Goal: Task Accomplishment & Management: Use online tool/utility

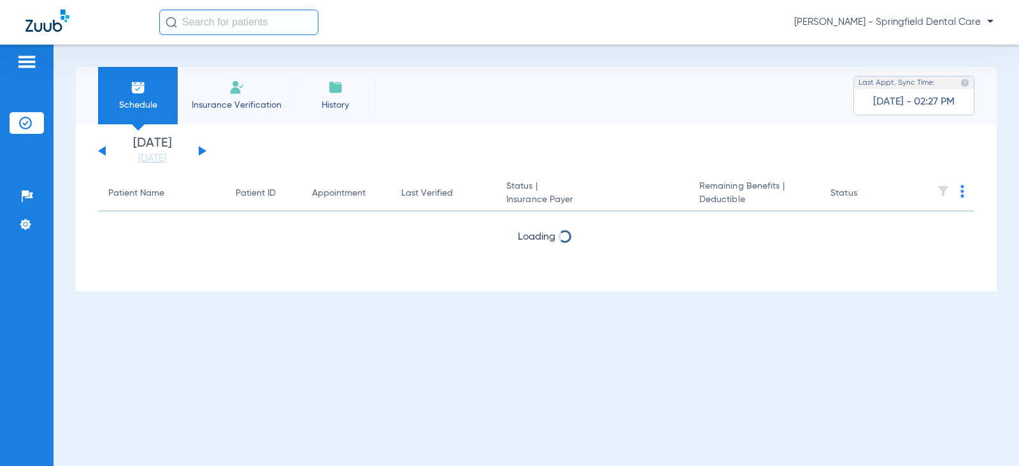
click at [246, 22] on input "text" at bounding box center [238, 22] width 159 height 25
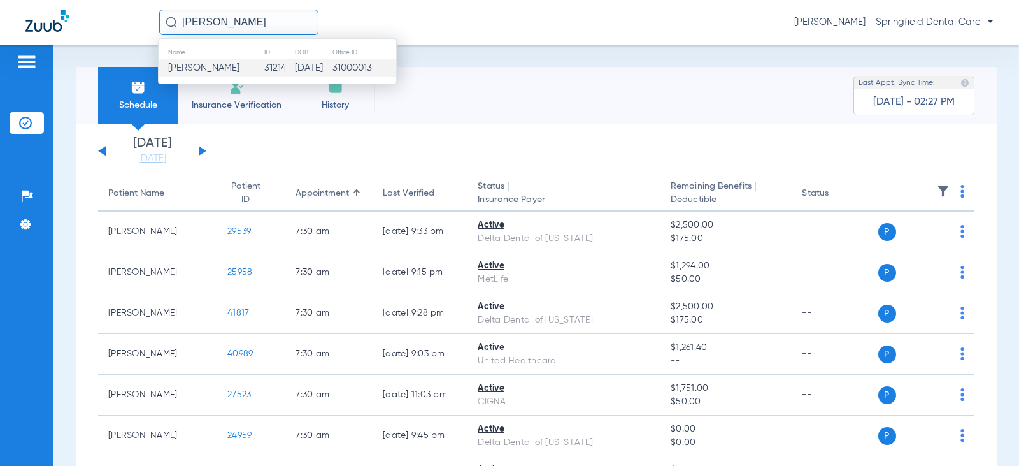
type input "[PERSON_NAME]"
click at [264, 73] on td "31214" at bounding box center [279, 68] width 31 height 18
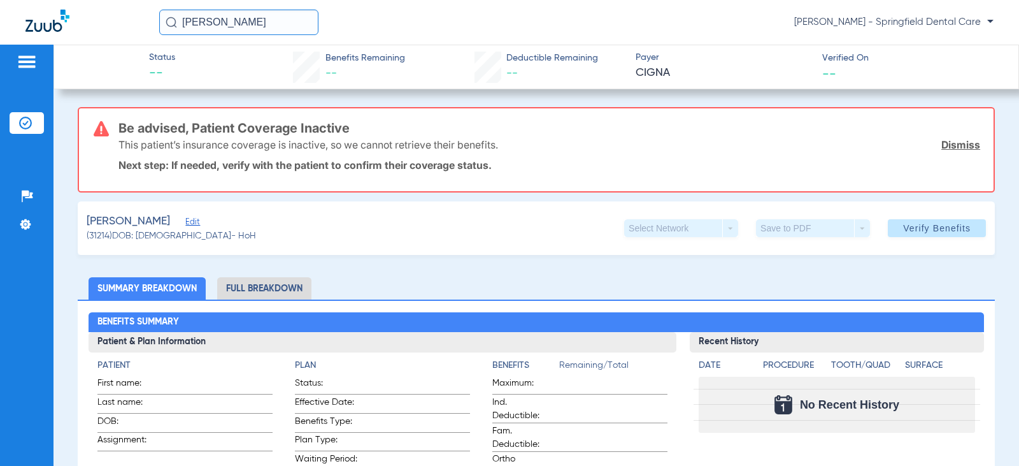
click at [185, 222] on span "Edit" at bounding box center [190, 223] width 11 height 12
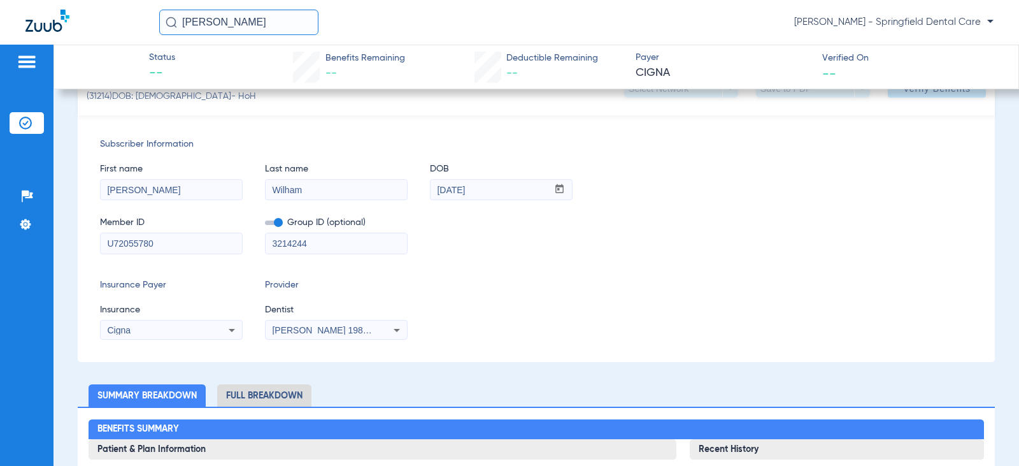
scroll to position [191, 0]
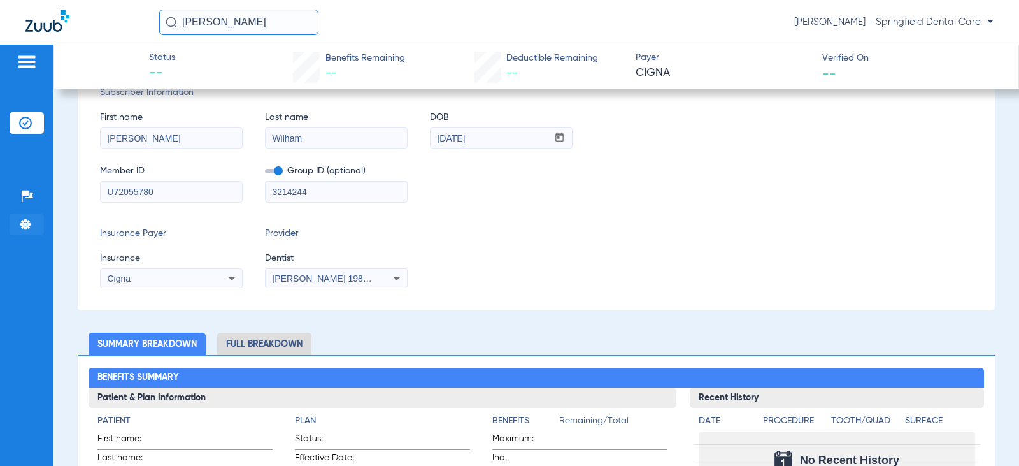
drag, startPoint x: 168, startPoint y: 201, endPoint x: 32, endPoint y: 215, distance: 137.1
click at [32, 215] on div "Patients Insurance Verification Setup Help Center Settings Status -- Benefits R…" at bounding box center [509, 278] width 1019 height 466
drag, startPoint x: 297, startPoint y: 188, endPoint x: 173, endPoint y: 185, distance: 123.6
click at [173, 185] on div "Member ID Group ID (optional) 3214244" at bounding box center [536, 177] width 873 height 49
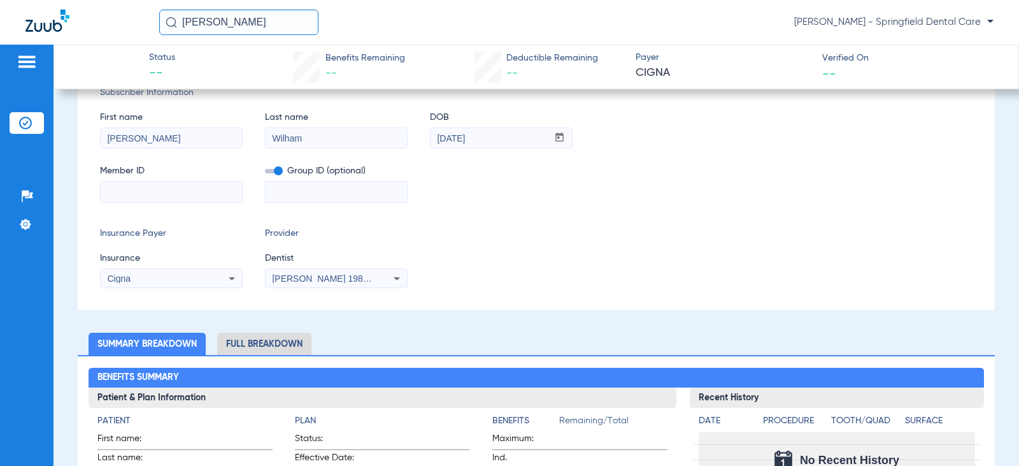
click at [290, 277] on span "[PERSON_NAME] 1982829420" at bounding box center [335, 278] width 126 height 10
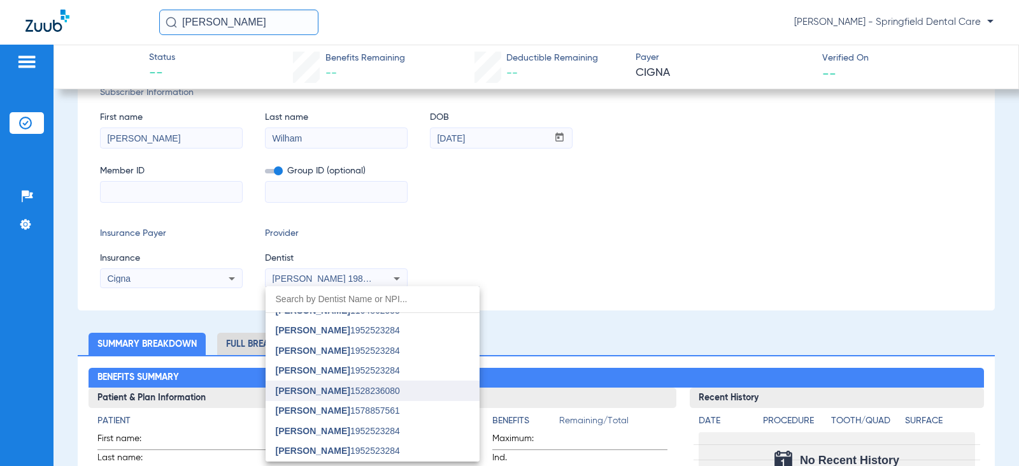
scroll to position [64, 0]
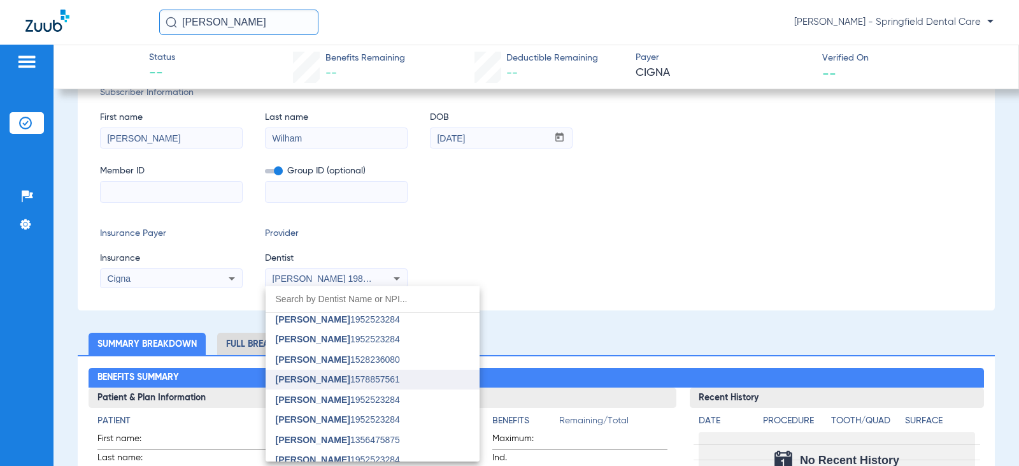
click at [307, 378] on span "[PERSON_NAME]" at bounding box center [313, 379] width 75 height 10
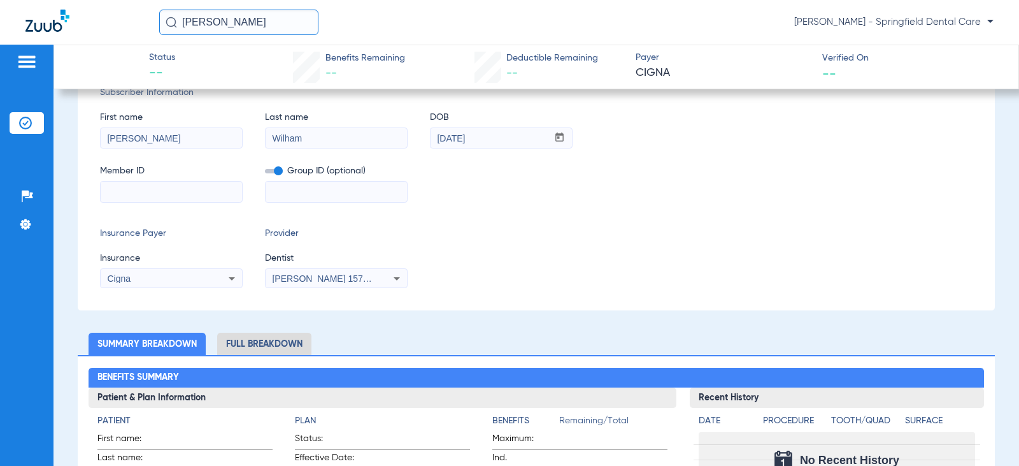
click at [216, 278] on div "Cigna" at bounding box center [171, 278] width 141 height 15
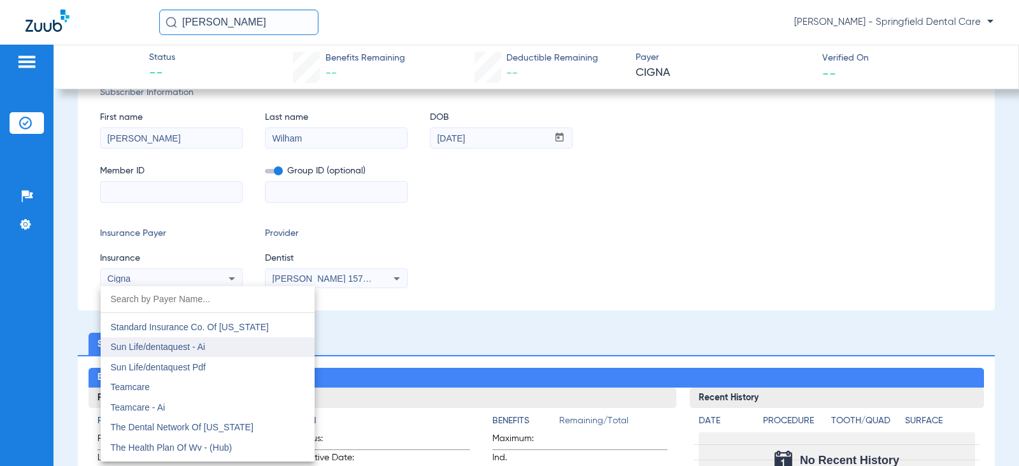
scroll to position [6937, 0]
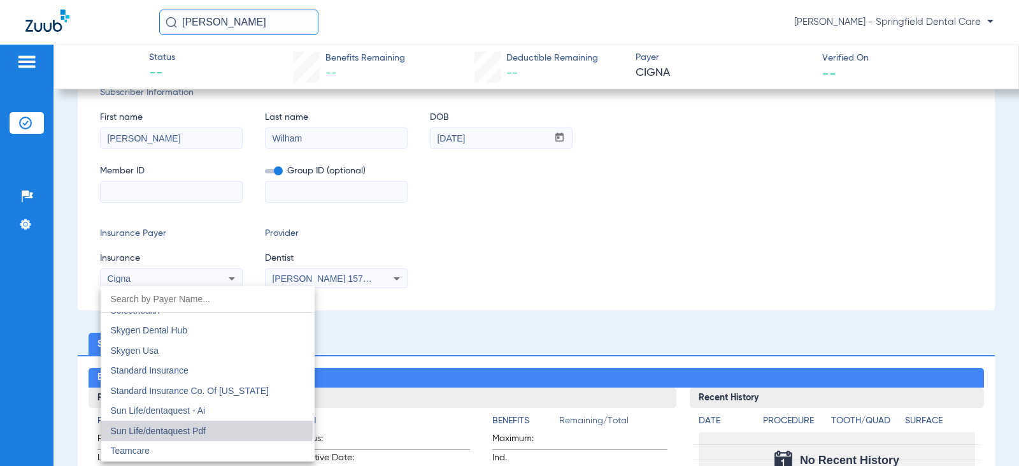
click at [206, 429] on mat-option "Sun Life/dentaquest Pdf" at bounding box center [208, 431] width 214 height 20
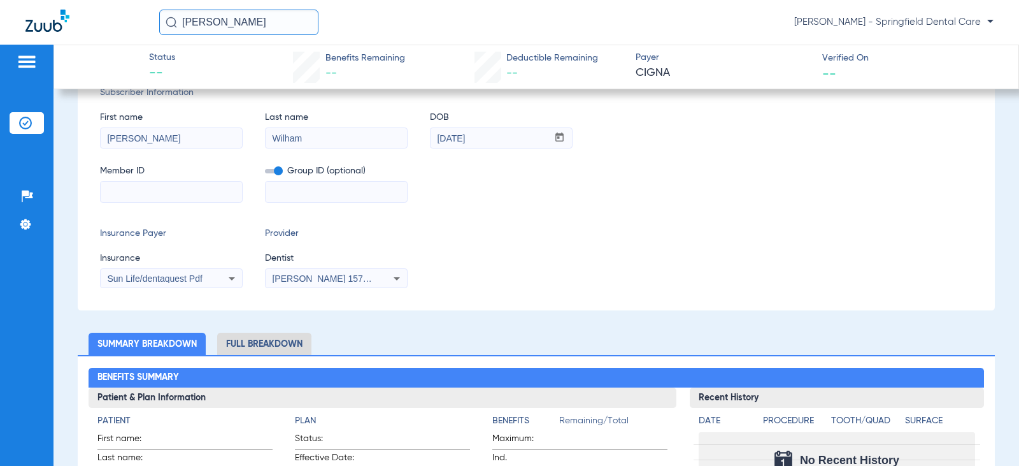
click at [188, 194] on input at bounding box center [171, 192] width 141 height 20
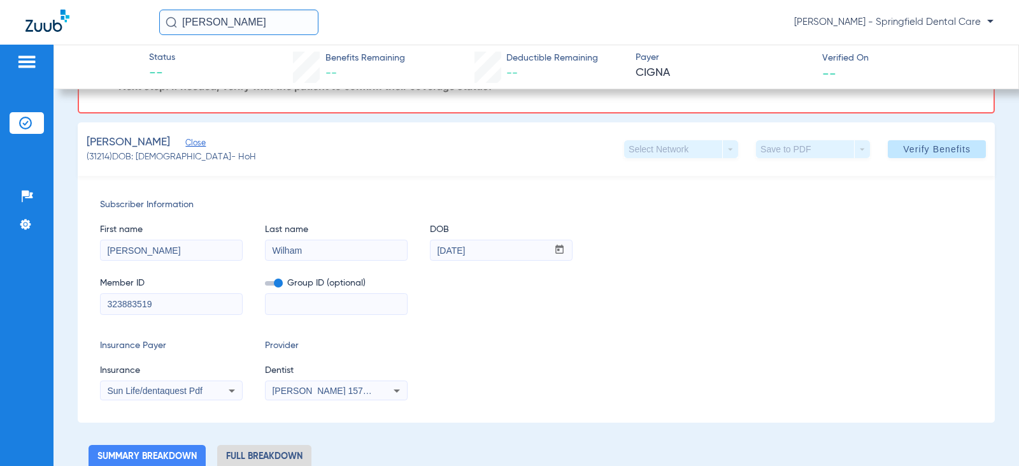
scroll to position [64, 0]
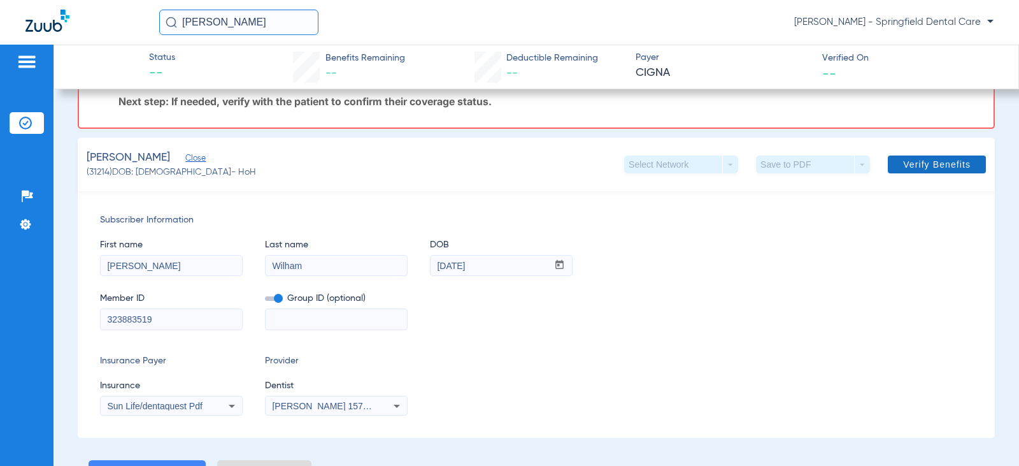
type input "323883519"
click at [936, 161] on span "Verify Benefits" at bounding box center [937, 164] width 68 height 10
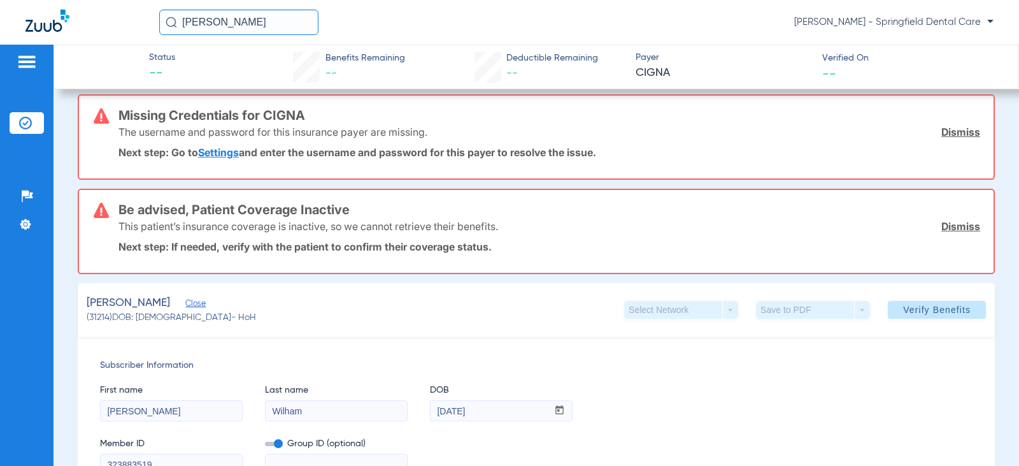
scroll to position [0, 0]
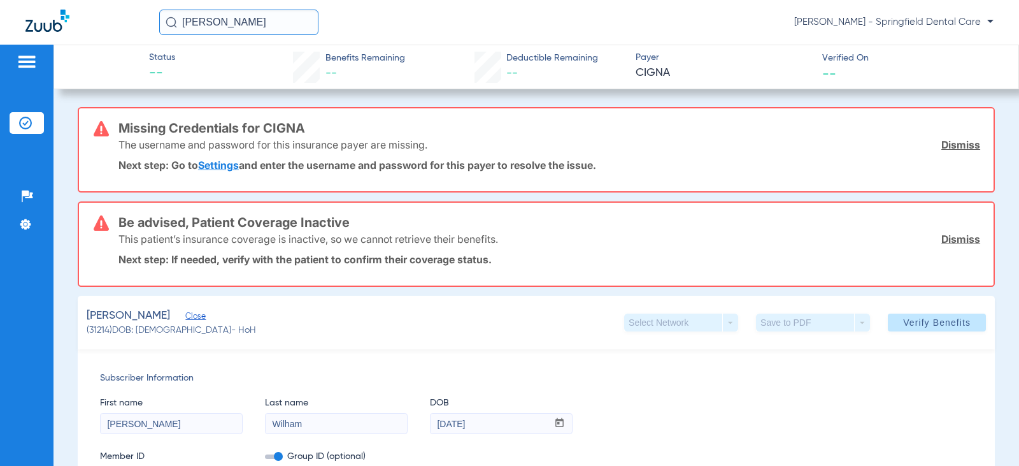
click at [965, 147] on link "Dismiss" at bounding box center [961, 144] width 39 height 13
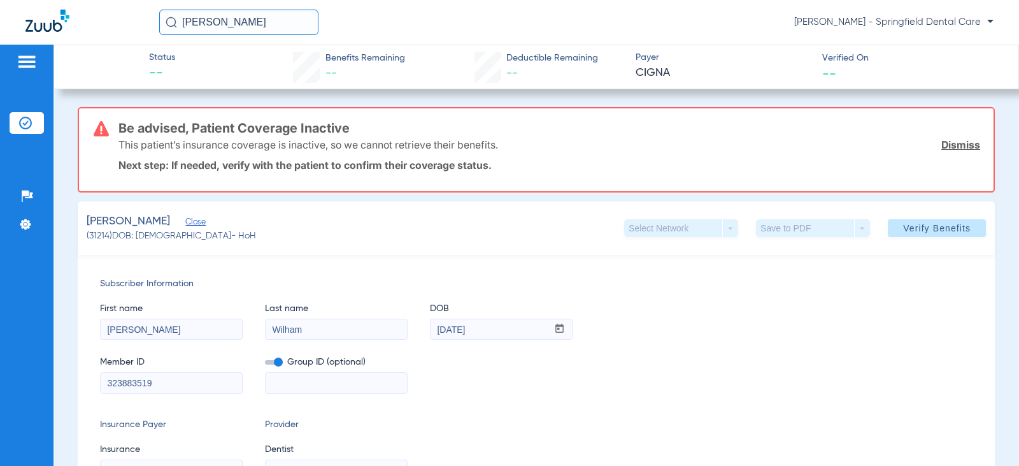
click at [949, 149] on link "Dismiss" at bounding box center [961, 144] width 39 height 13
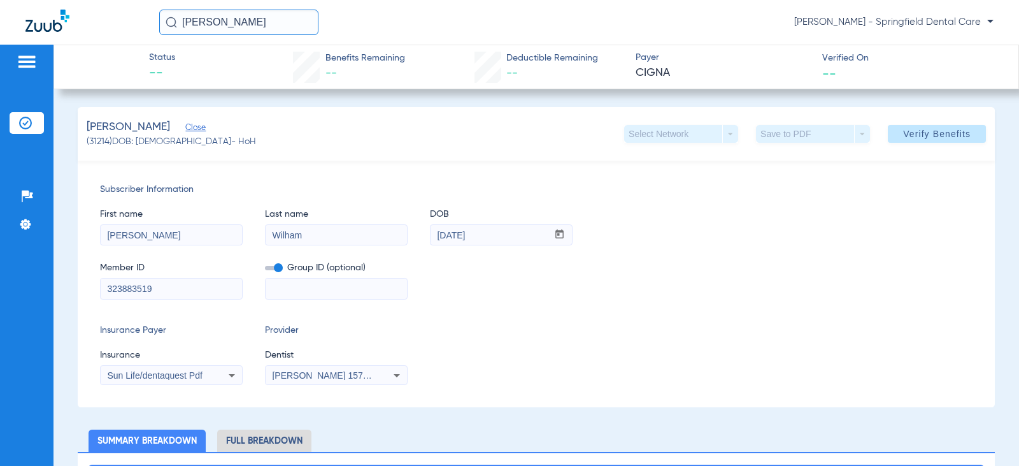
drag, startPoint x: 589, startPoint y: 333, endPoint x: 440, endPoint y: 380, distance: 156.4
click at [586, 333] on div "Insurance Payer Insurance Sun Life/dentaquest Pdf Provider Dentist [PERSON_NAME…" at bounding box center [536, 354] width 873 height 61
click at [933, 131] on span "Verify Benefits" at bounding box center [937, 134] width 68 height 10
